Goal: Transaction & Acquisition: Purchase product/service

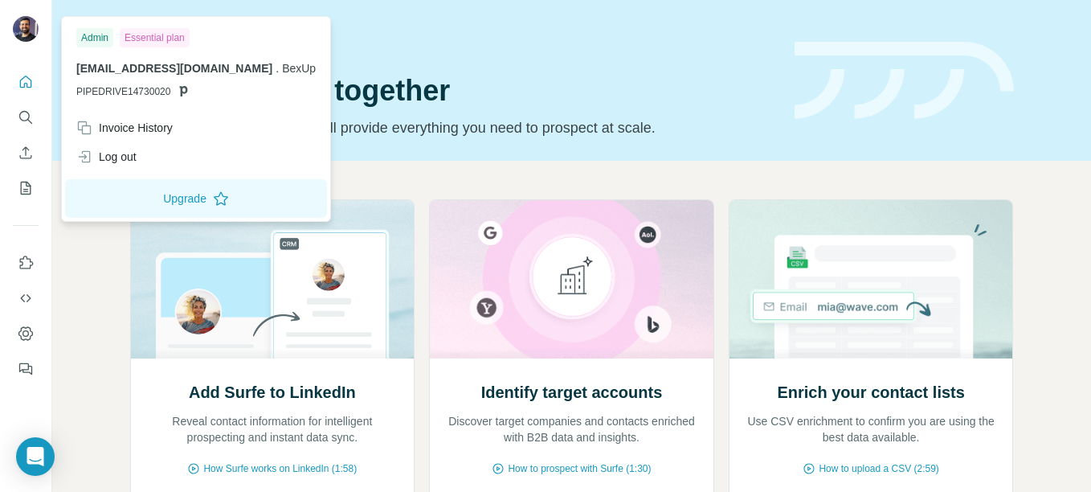
click at [22, 31] on img at bounding box center [26, 29] width 26 height 26
click at [455, 58] on div "Quick start Let’s prospect together Pick your starting point and we’ll provide …" at bounding box center [452, 80] width 645 height 117
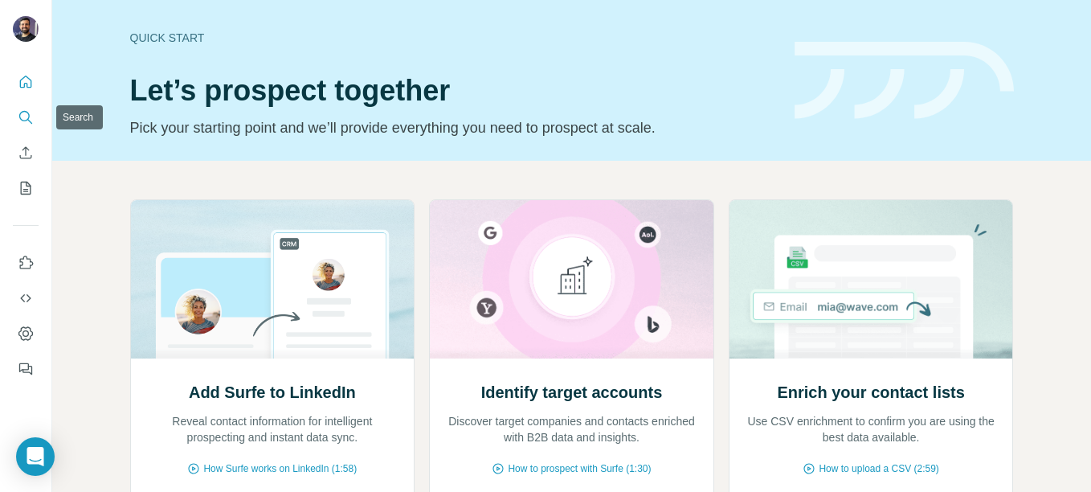
click at [27, 119] on icon "Search" at bounding box center [24, 116] width 10 height 10
click at [23, 117] on icon "Search" at bounding box center [26, 117] width 16 height 16
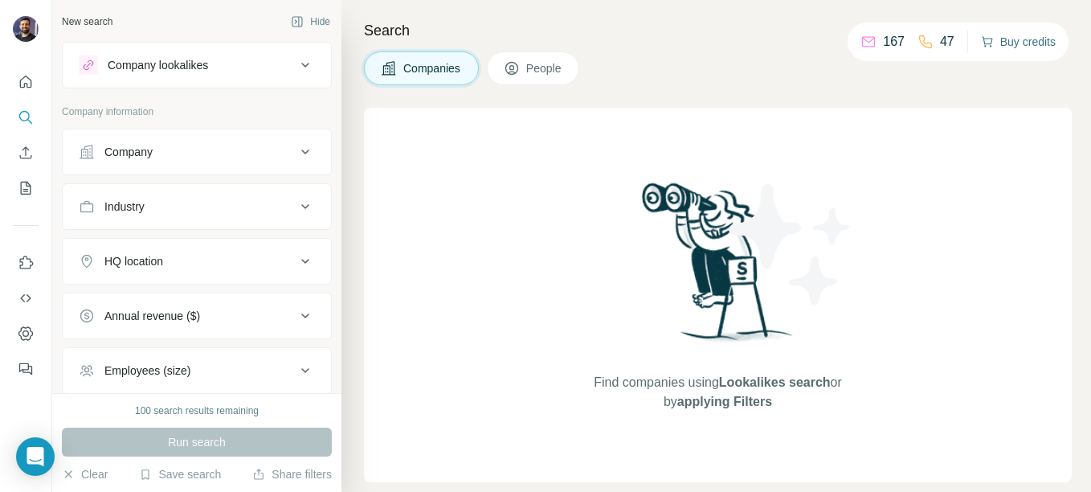
click at [1017, 40] on button "Buy credits" at bounding box center [1018, 42] width 75 height 22
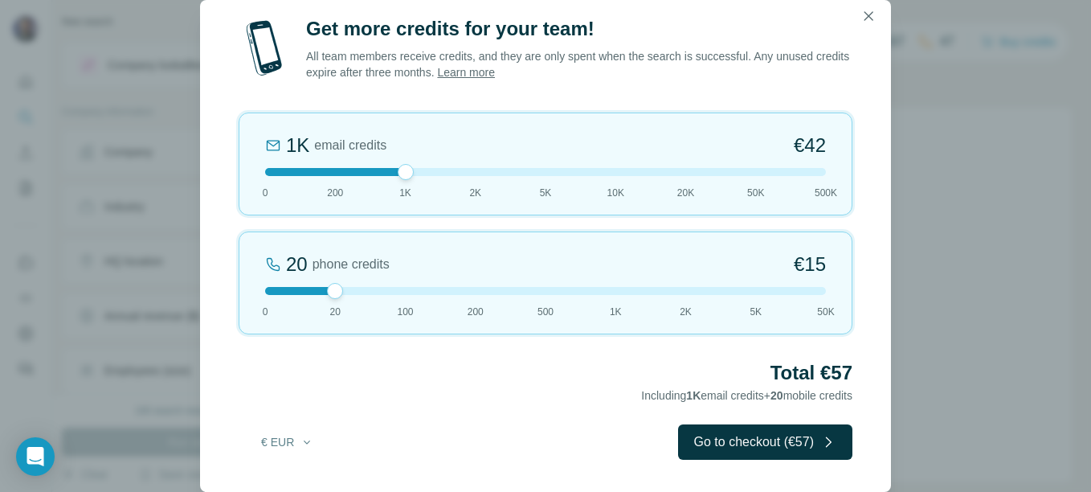
drag, startPoint x: 334, startPoint y: 178, endPoint x: 386, endPoint y: 178, distance: 51.4
click at [386, 178] on div "1K email credits €42 0 200 1K 2K 5K 10K 20K 50K 500K" at bounding box center [546, 163] width 614 height 103
drag, startPoint x: 330, startPoint y: 290, endPoint x: 386, endPoint y: 297, distance: 56.7
click at [386, 297] on div "100 phone credits €[PHONE_NUMBER] 1K 2K 5K 50K" at bounding box center [546, 282] width 614 height 103
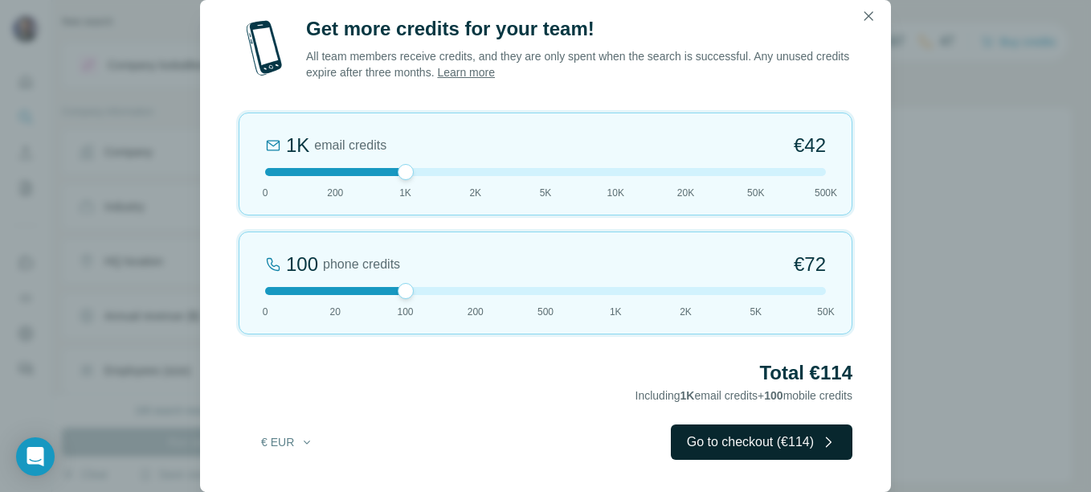
click at [749, 444] on button "Go to checkout (€114)" at bounding box center [762, 441] width 182 height 35
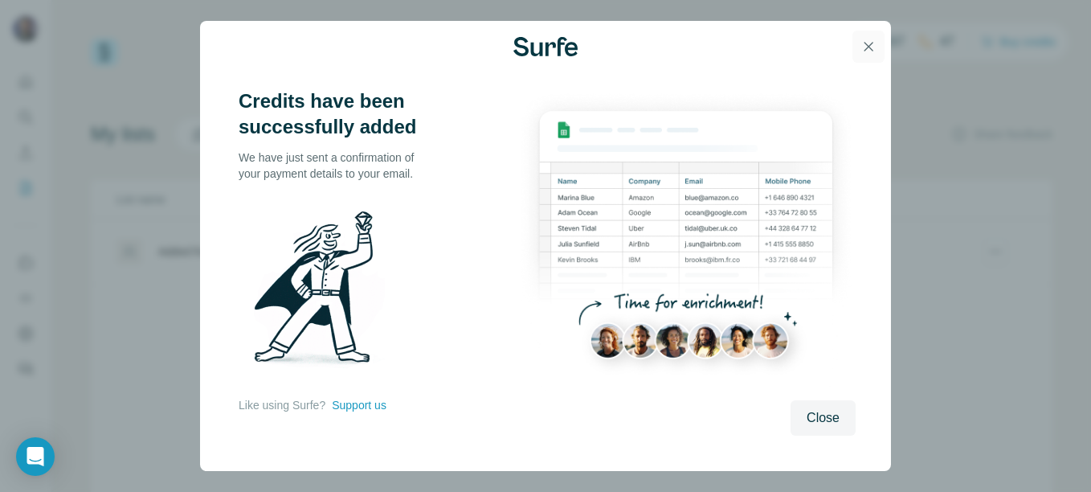
click at [867, 47] on icon "button" at bounding box center [868, 47] width 16 height 16
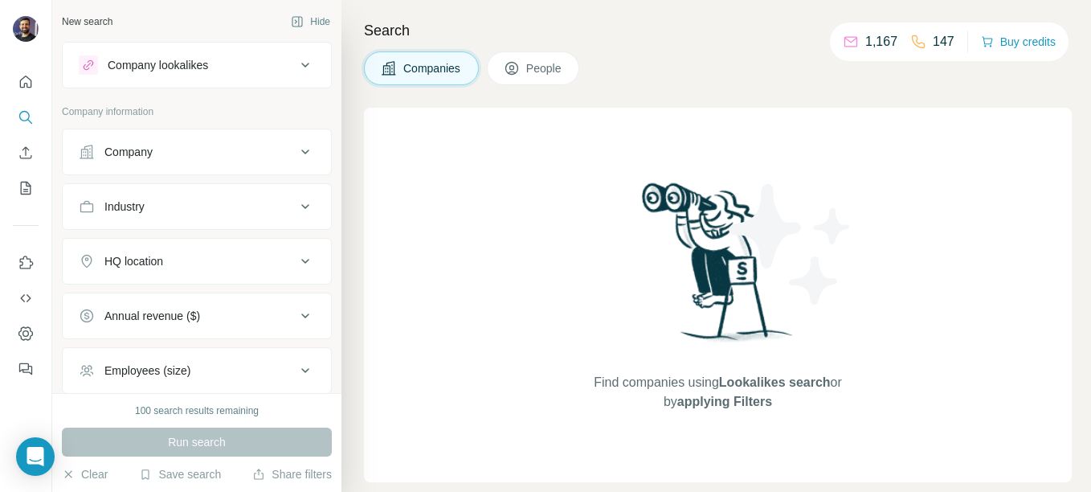
scroll to position [155, 0]
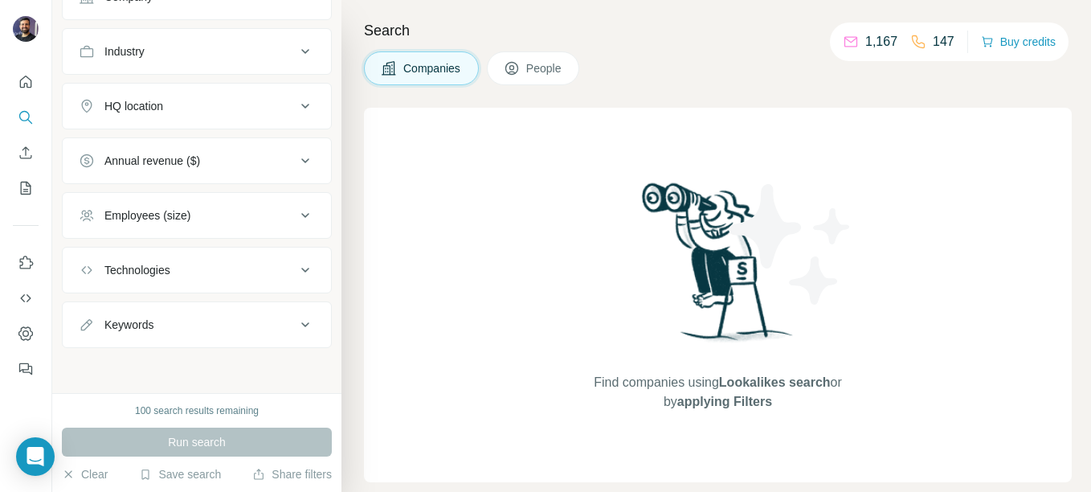
click at [672, 39] on h4 "Search" at bounding box center [718, 30] width 708 height 22
click at [125, 366] on div "New search Hide Company lookalikes Company information Company Industry HQ loca…" at bounding box center [196, 196] width 289 height 393
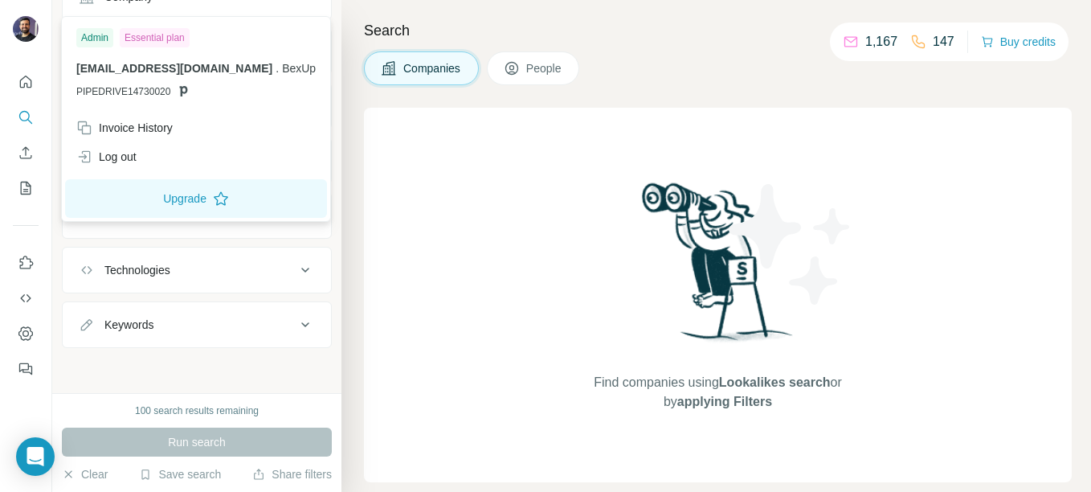
click at [25, 48] on div at bounding box center [28, 31] width 47 height 53
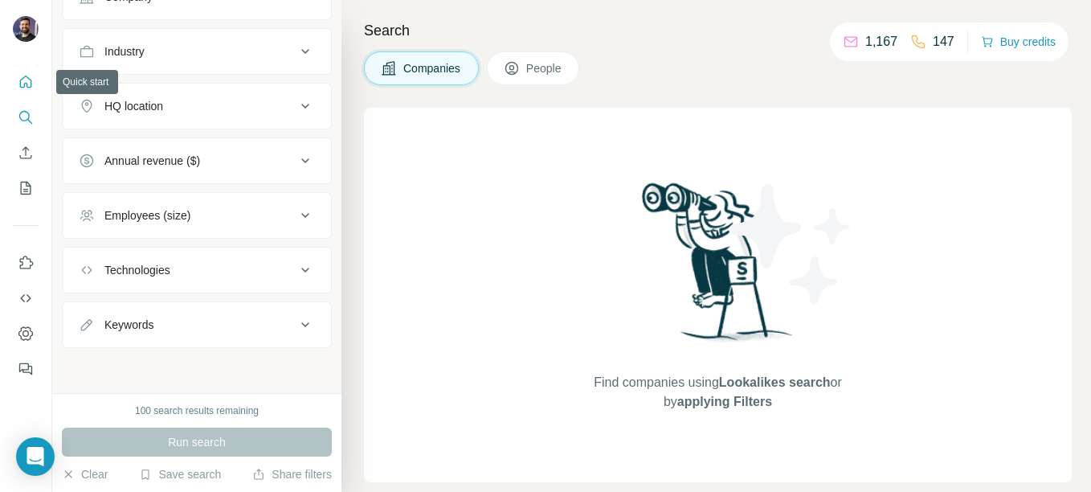
click at [18, 87] on icon "Quick start" at bounding box center [26, 82] width 16 height 16
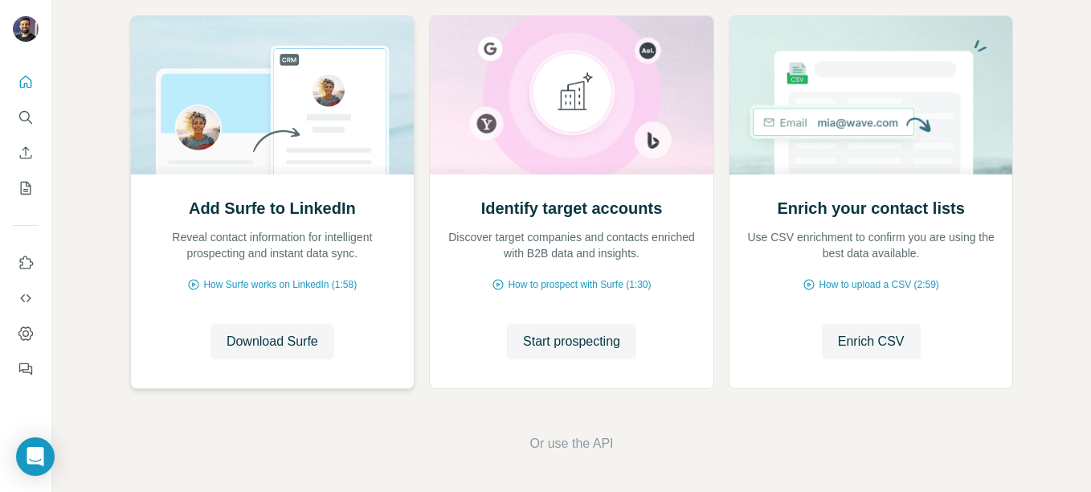
scroll to position [23, 0]
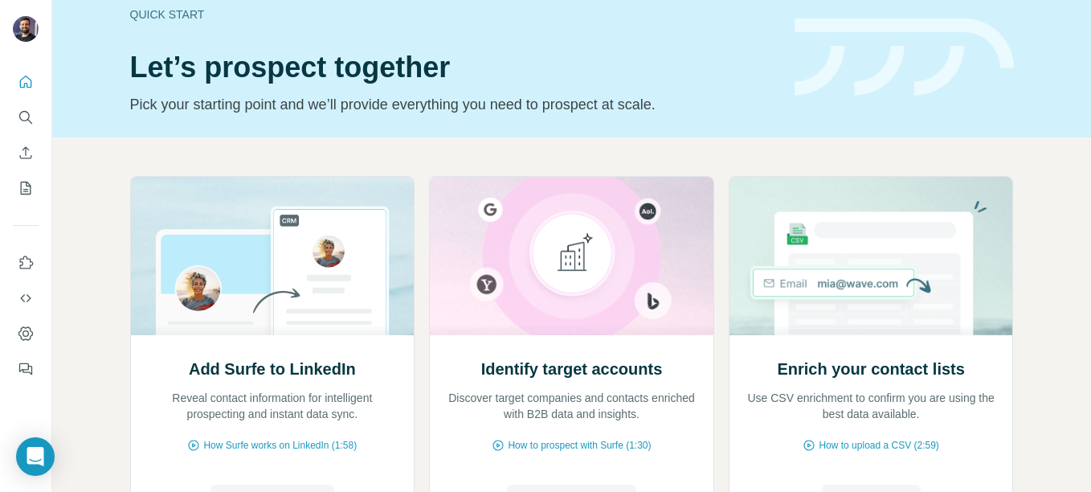
click at [975, 35] on img at bounding box center [903, 57] width 219 height 78
